Goal: Check status: Check status

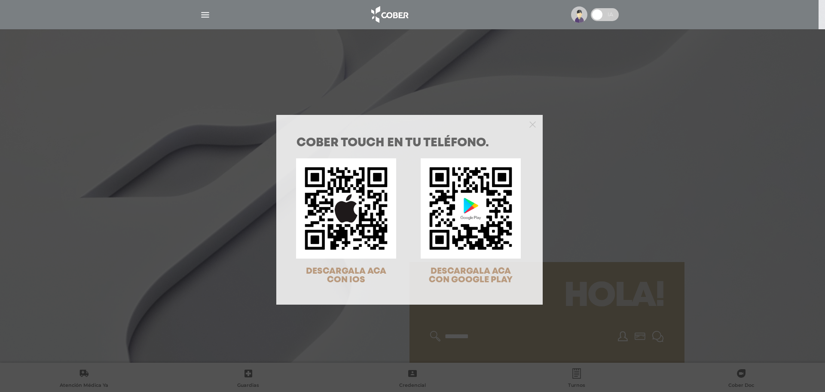
click at [202, 11] on div "COBER TOUCH en tu teléfono. DESCARGALA ACA CON IOS DESCARGALA ACA CON GOOGLE PL…" at bounding box center [412, 196] width 825 height 392
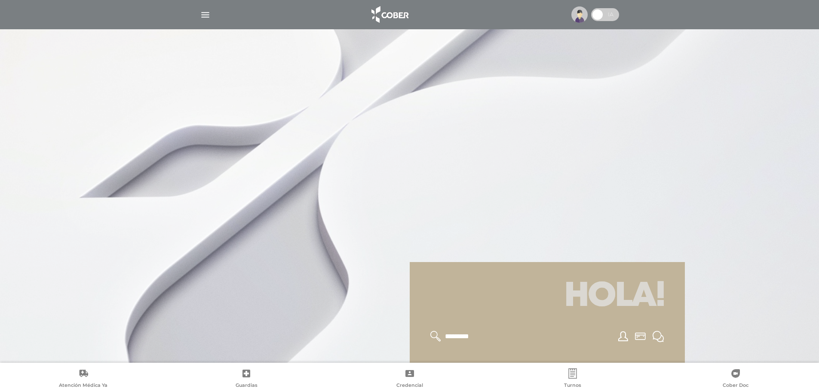
click at [202, 11] on img "button" at bounding box center [205, 14] width 11 height 11
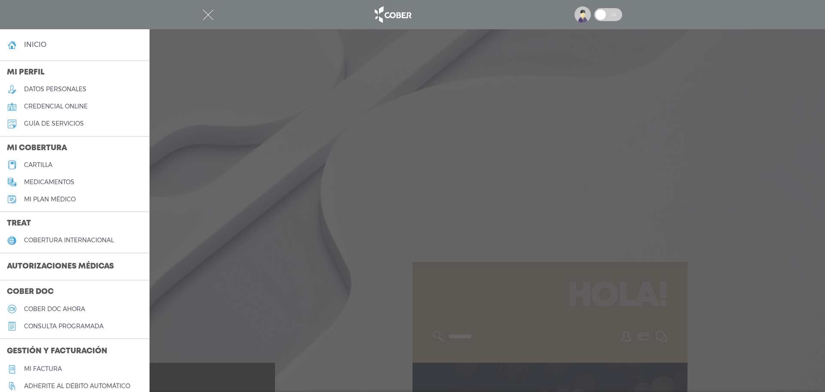
click at [72, 263] on h3 "Autorizaciones médicas" at bounding box center [60, 266] width 121 height 16
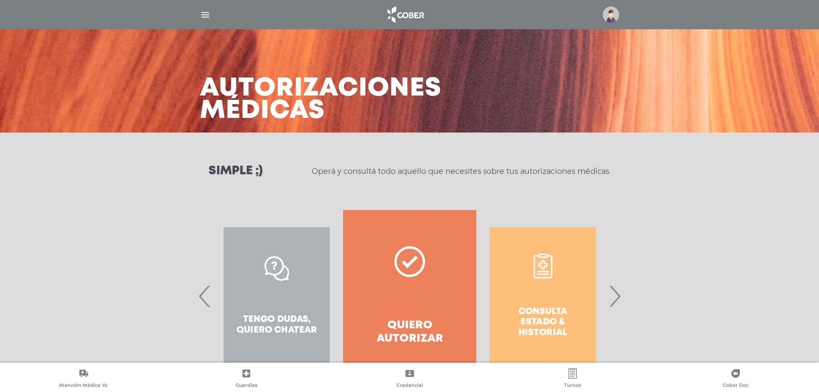
click at [555, 282] on div "Consulta estado & historial" at bounding box center [542, 296] width 133 height 172
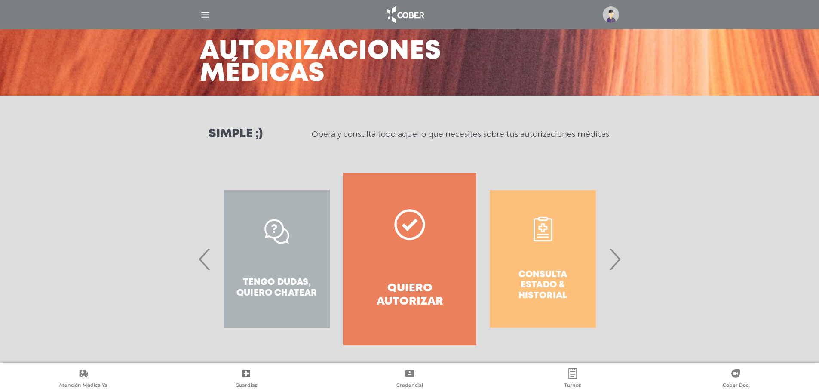
scroll to position [40, 0]
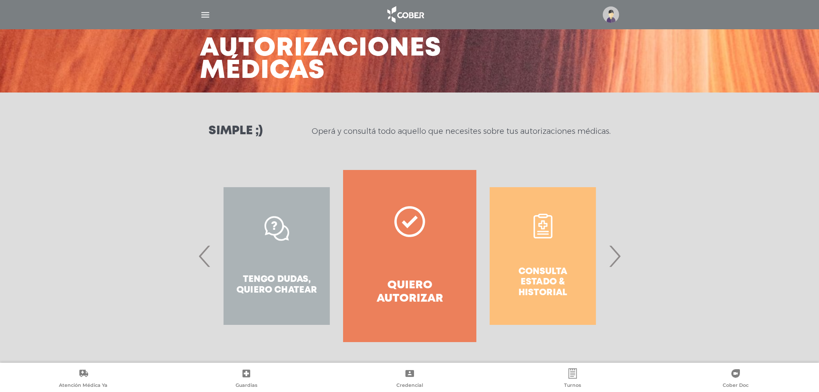
click at [616, 256] on span "›" at bounding box center [614, 256] width 17 height 46
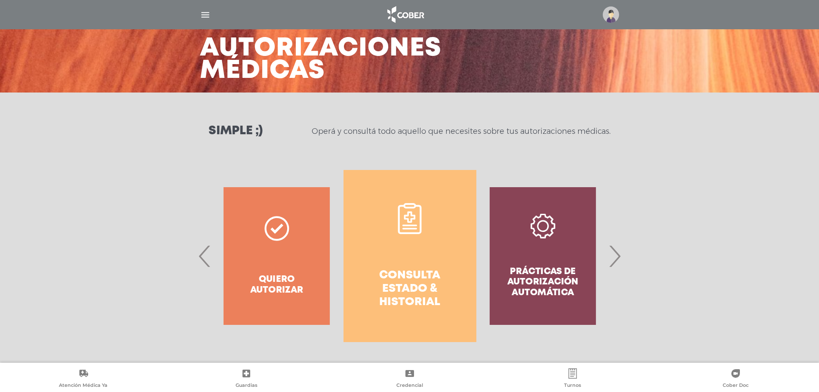
click at [405, 265] on link "Consulta estado & historial" at bounding box center [409, 256] width 133 height 172
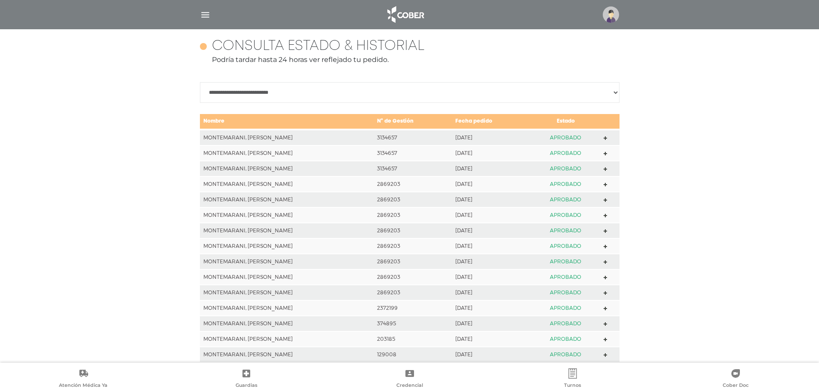
scroll to position [382, 0]
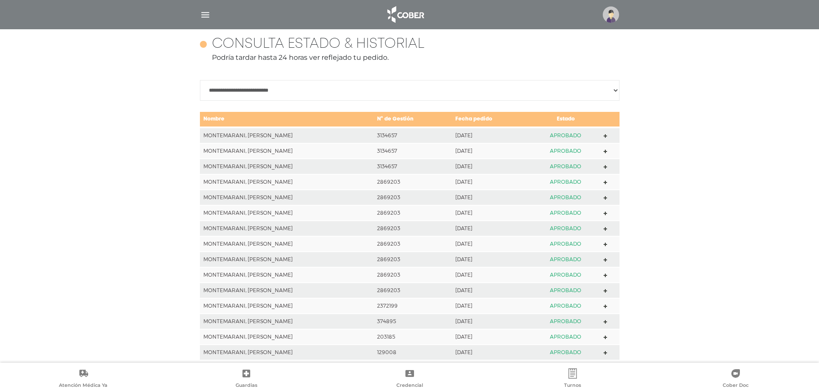
click at [605, 136] on polygon at bounding box center [606, 136] width 4 height 4
